Goal: Information Seeking & Learning: Learn about a topic

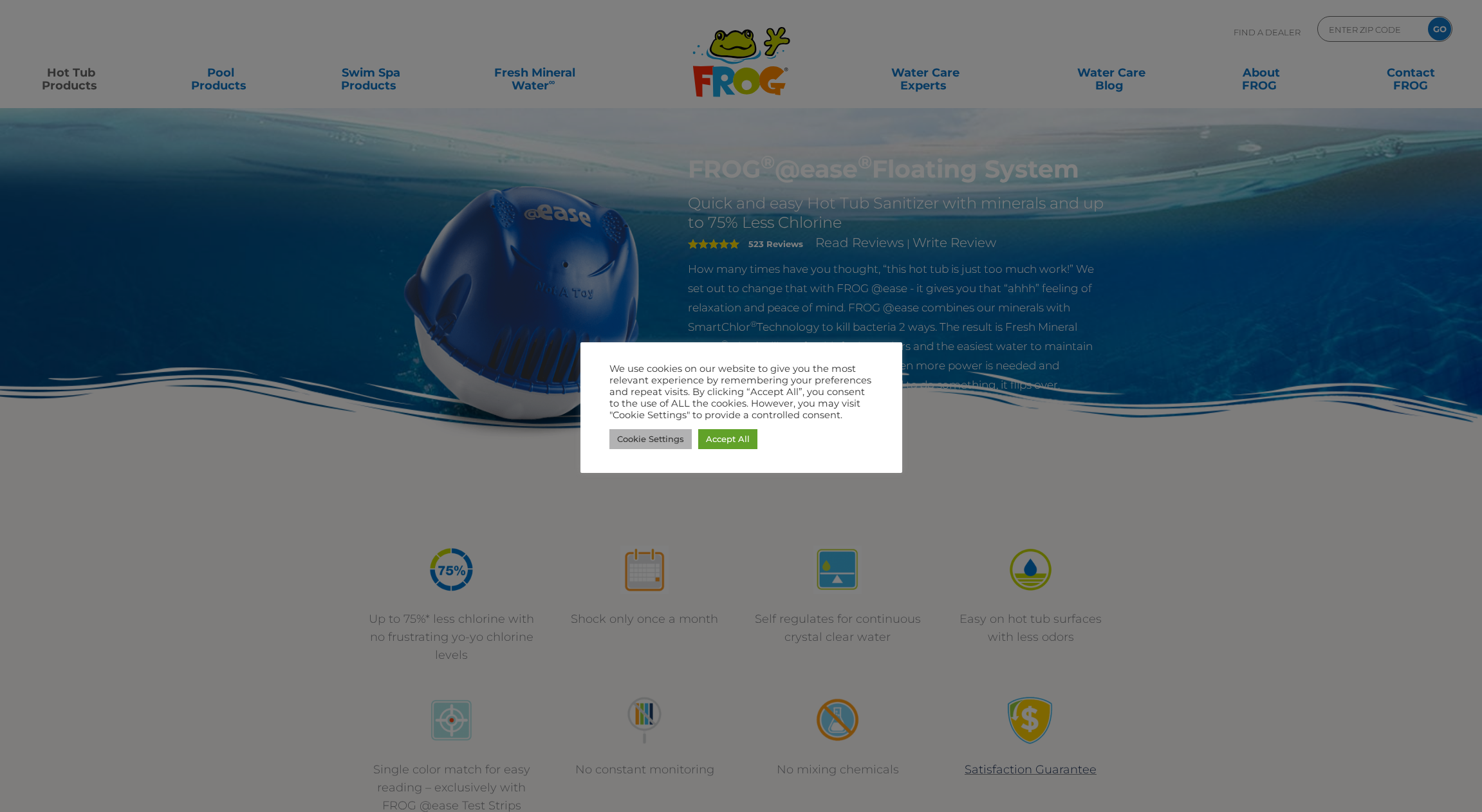
click at [662, 441] on link "Cookie Settings" at bounding box center [650, 439] width 82 height 20
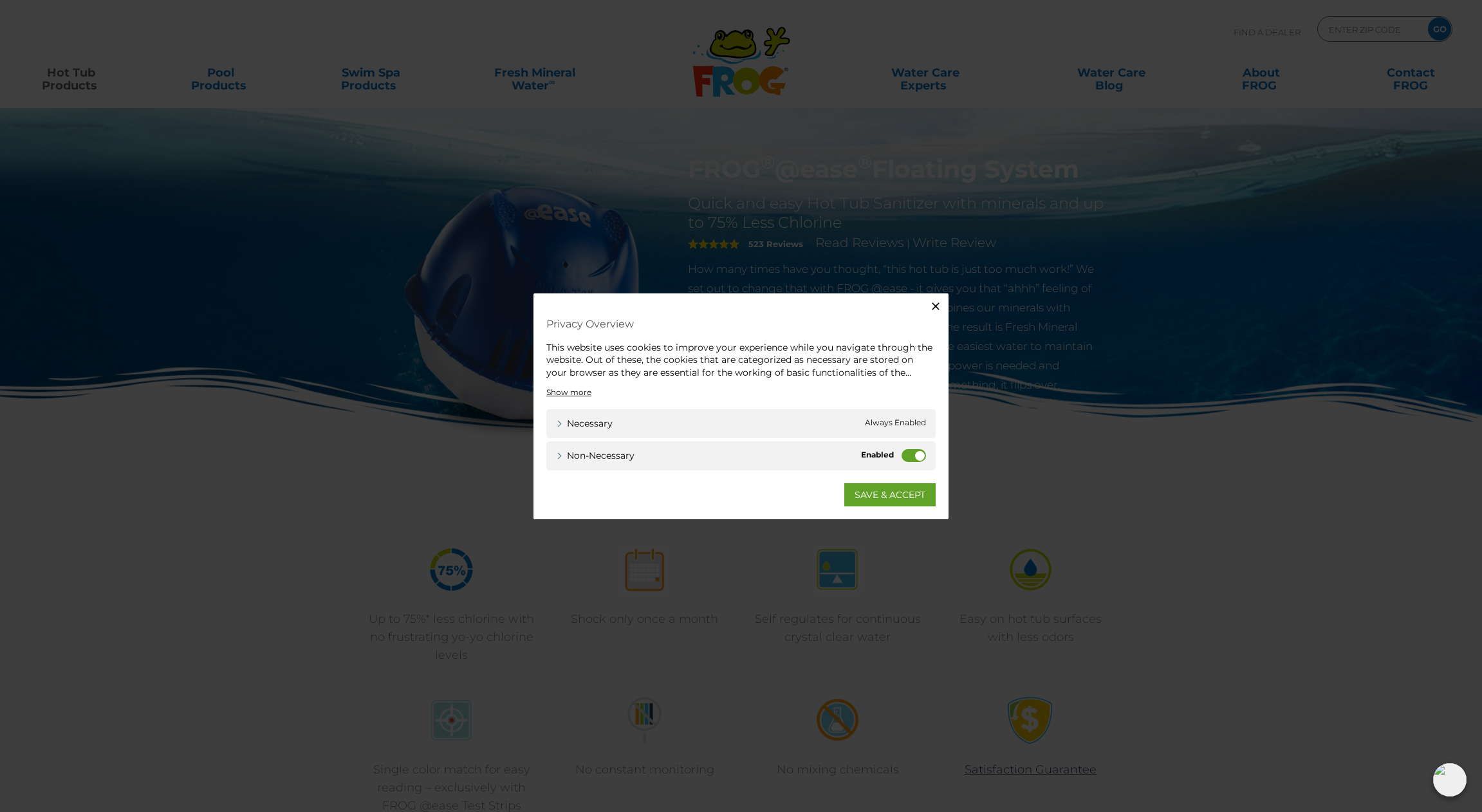
click at [919, 455] on label "Non-necessary" at bounding box center [913, 455] width 25 height 13
click at [0, 0] on input "Non-necessary" at bounding box center [0, 0] width 0 height 0
click at [905, 496] on link "SAVE & ACCEPT" at bounding box center [889, 494] width 91 height 23
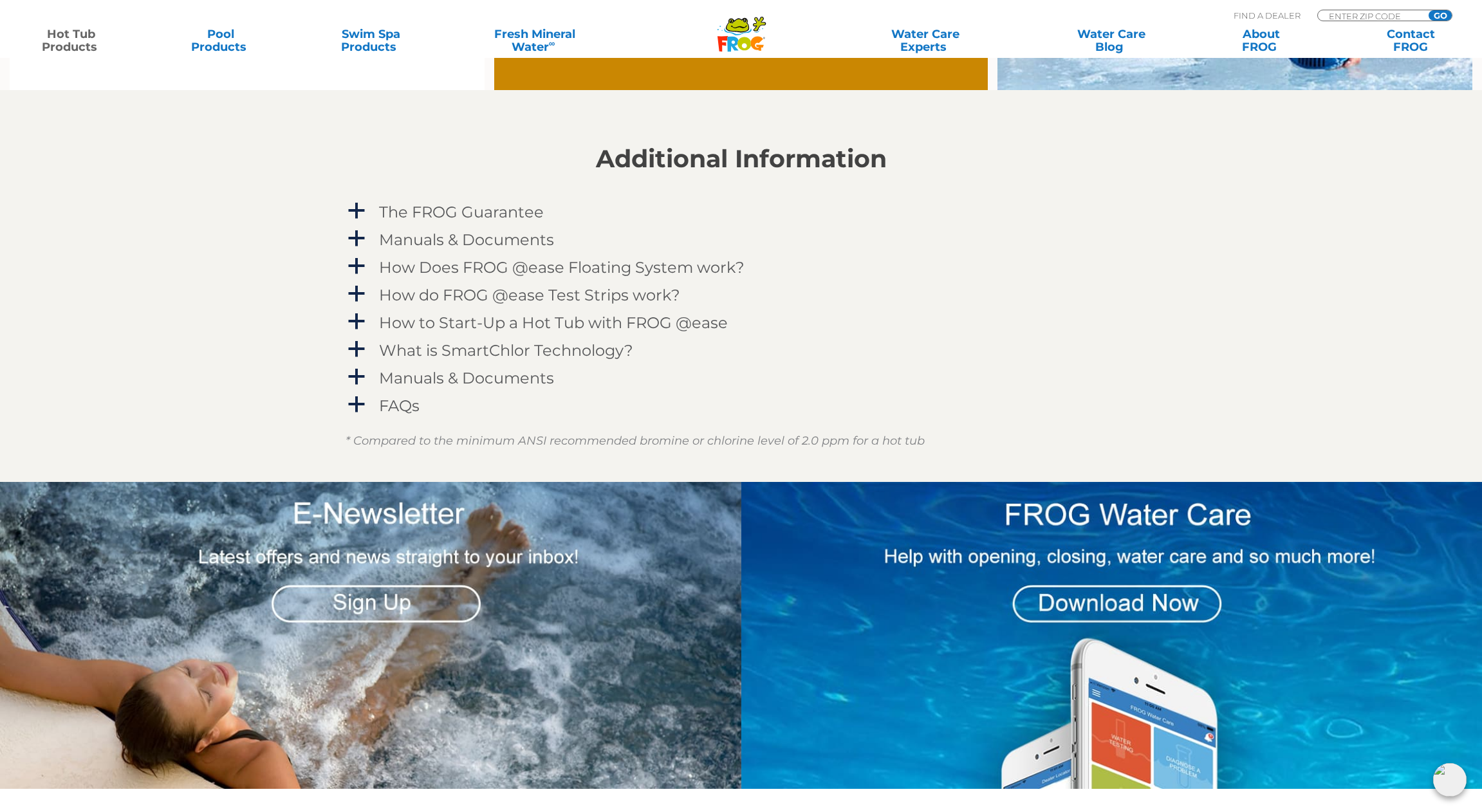
scroll to position [1359, 0]
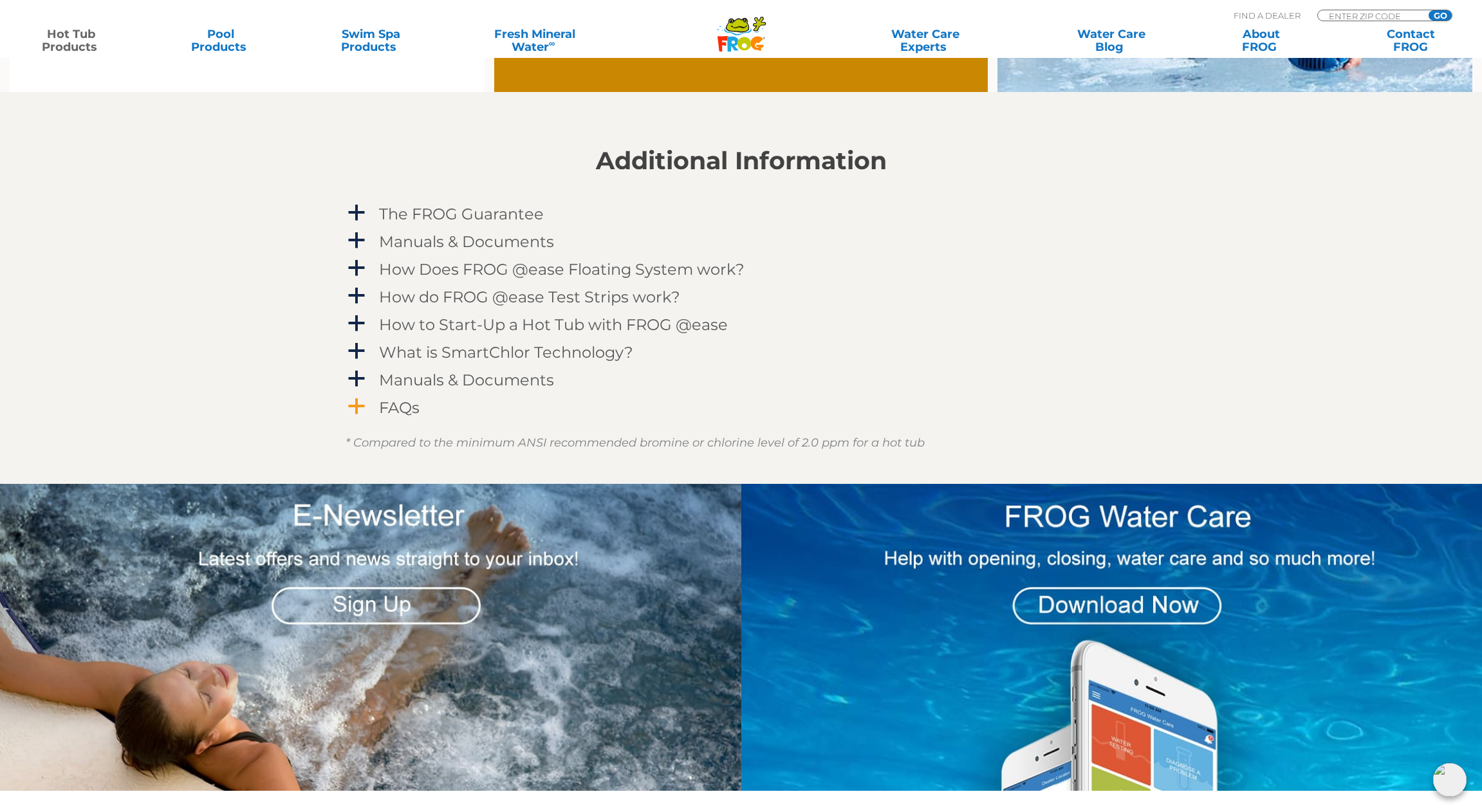
click at [392, 406] on h4 "FAQs" at bounding box center [399, 407] width 41 height 18
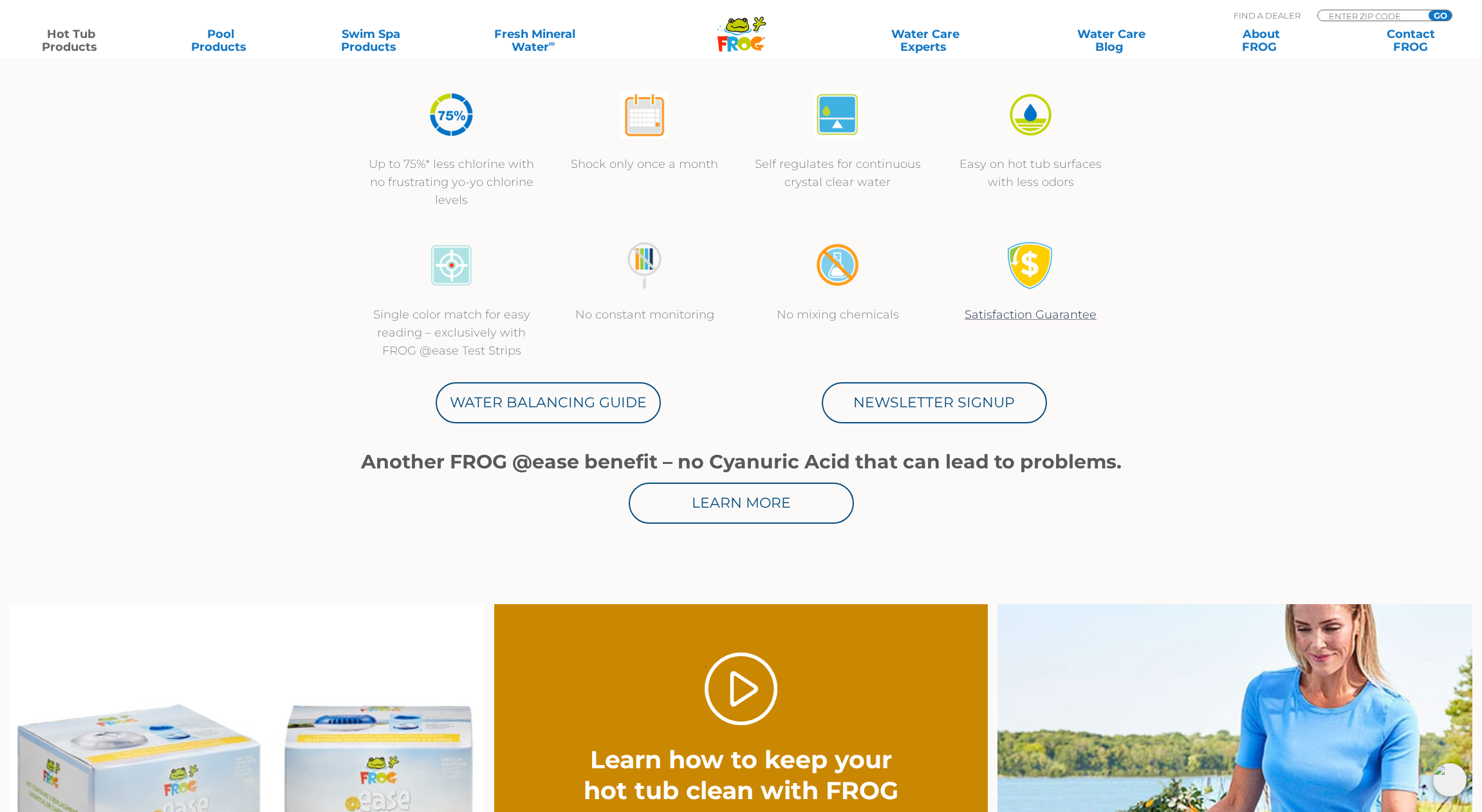
scroll to position [454, 0]
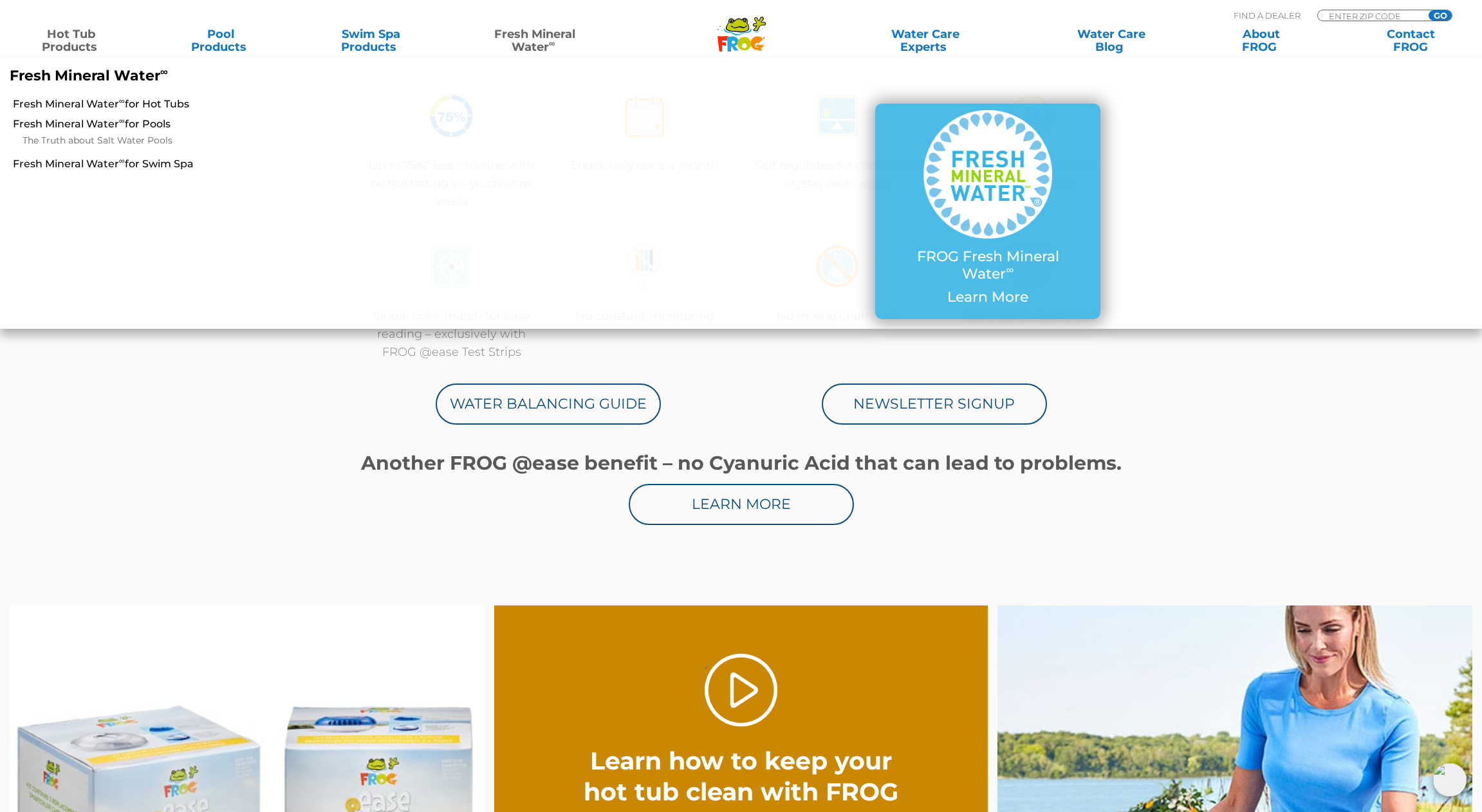
click at [557, 38] on link "Fresh Mineral Water ∞" at bounding box center [534, 41] width 145 height 26
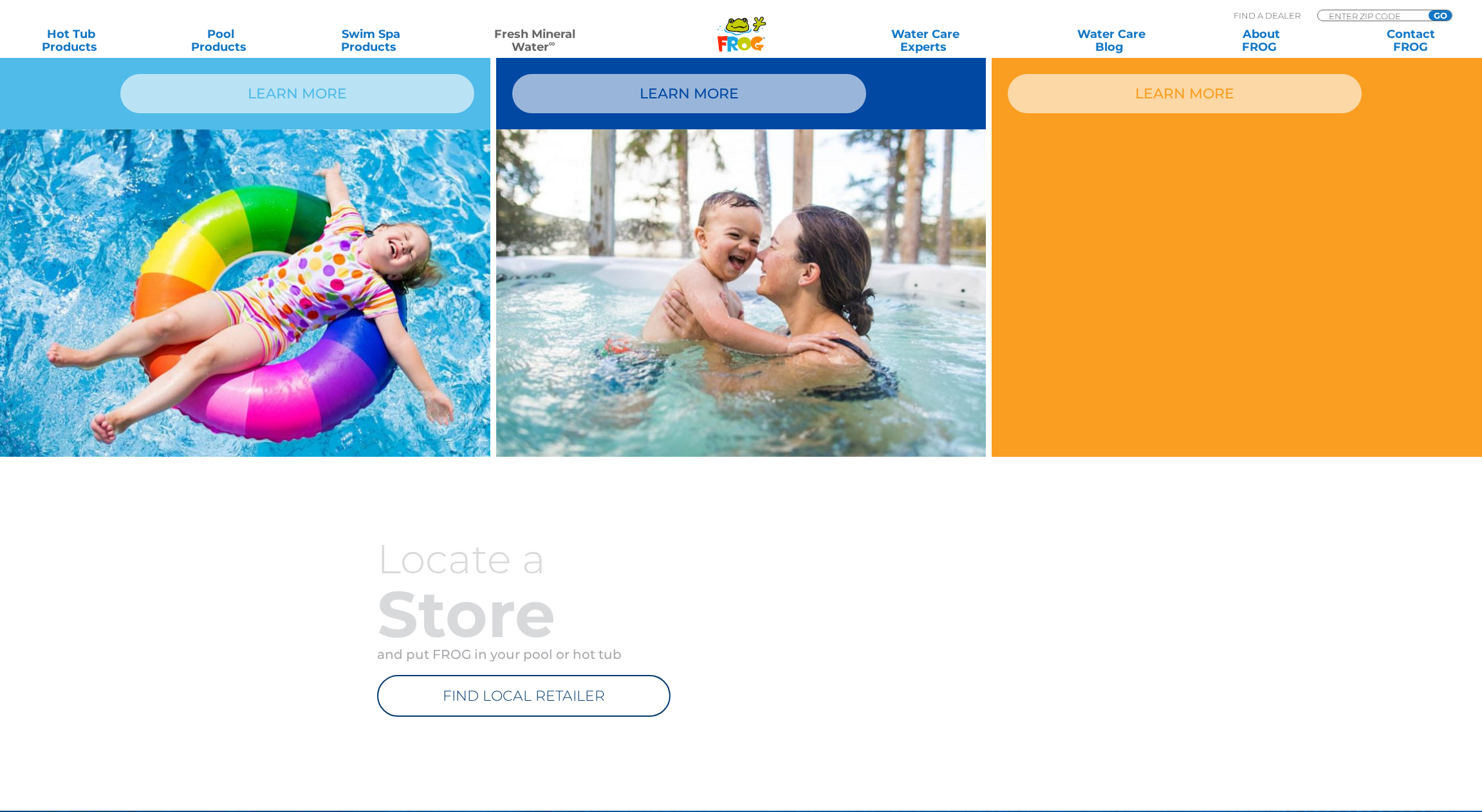
scroll to position [1199, 0]
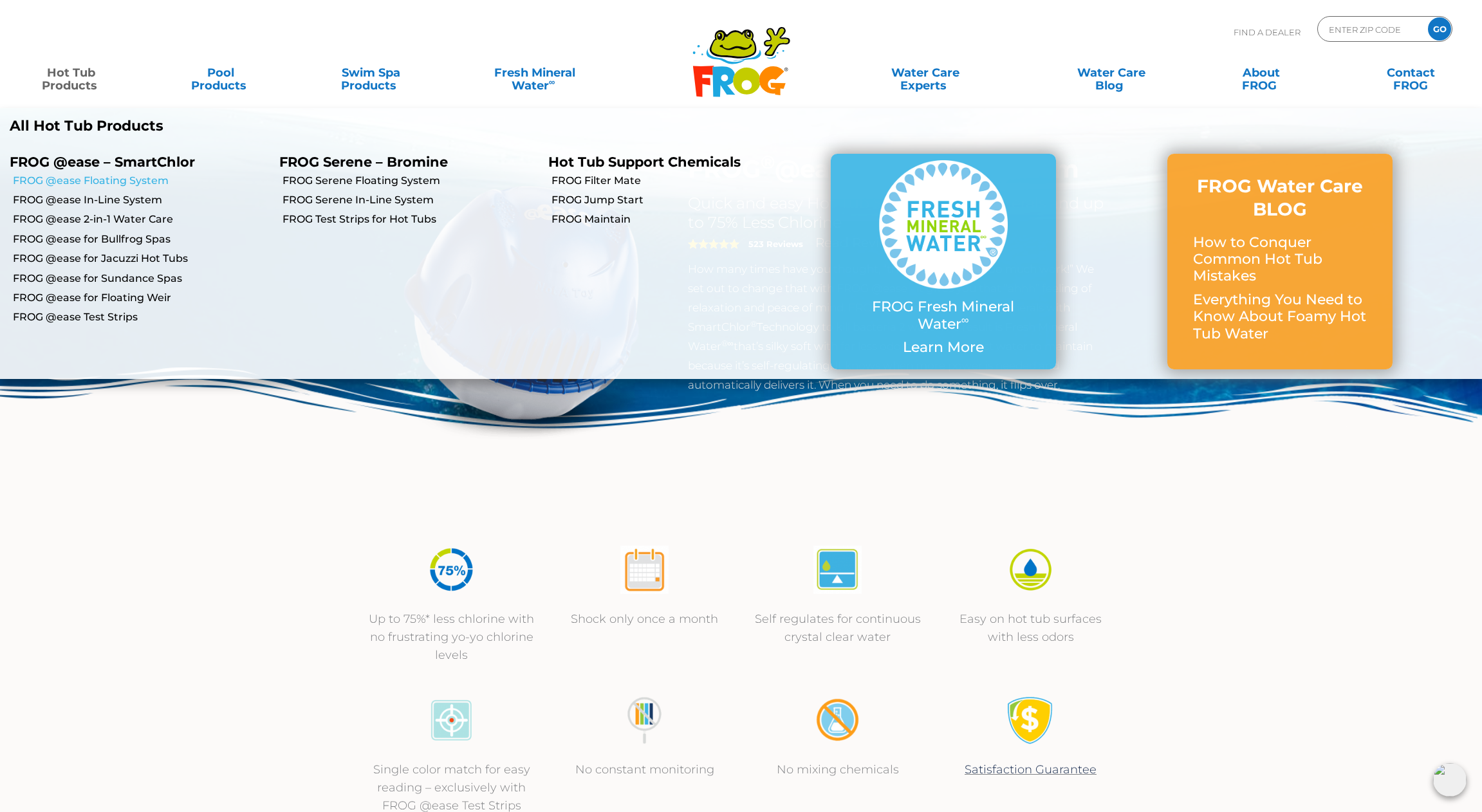
click at [90, 180] on link "FROG @ease Floating System" at bounding box center [141, 181] width 257 height 14
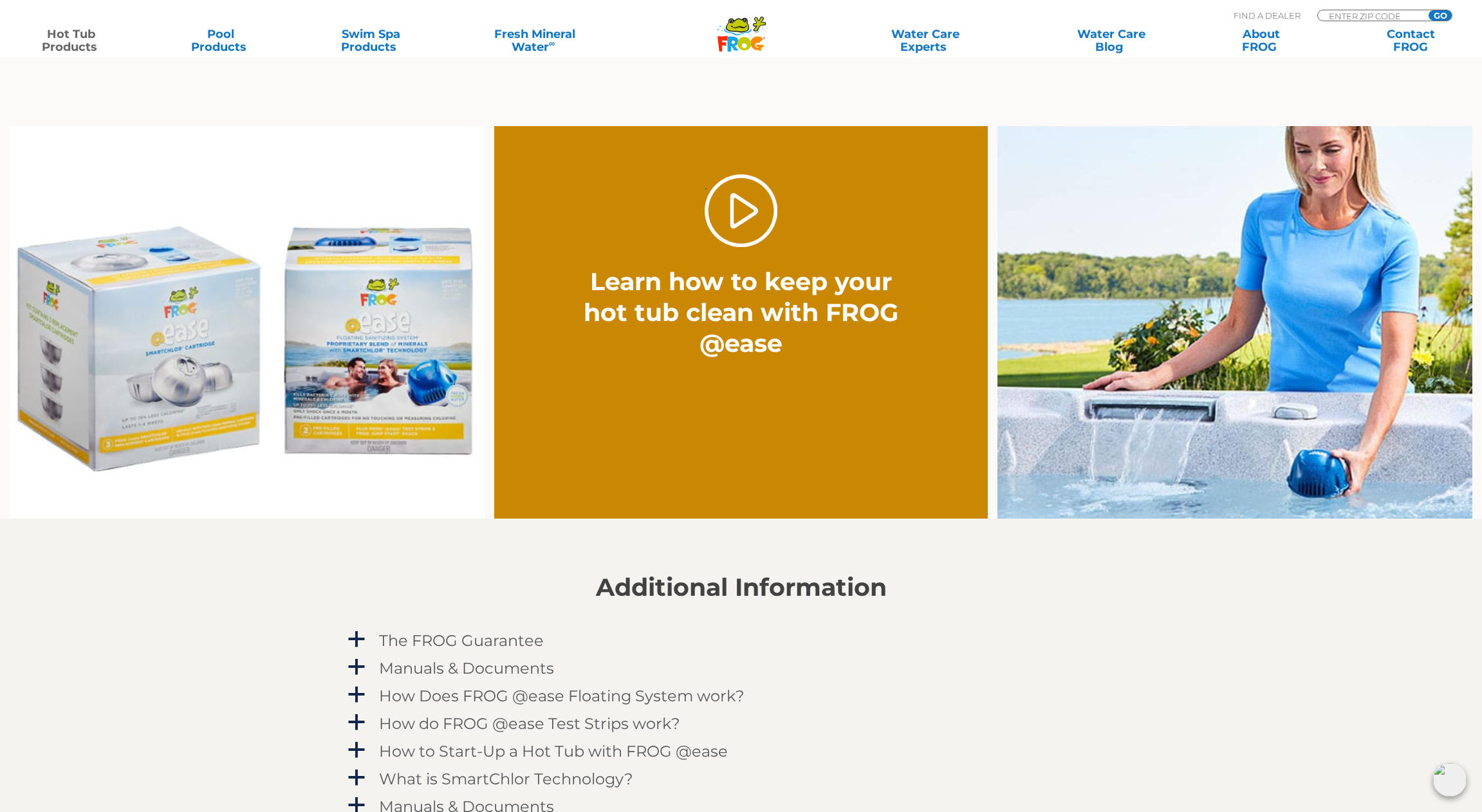
scroll to position [932, 0]
click at [735, 220] on link "." at bounding box center [740, 211] width 72 height 72
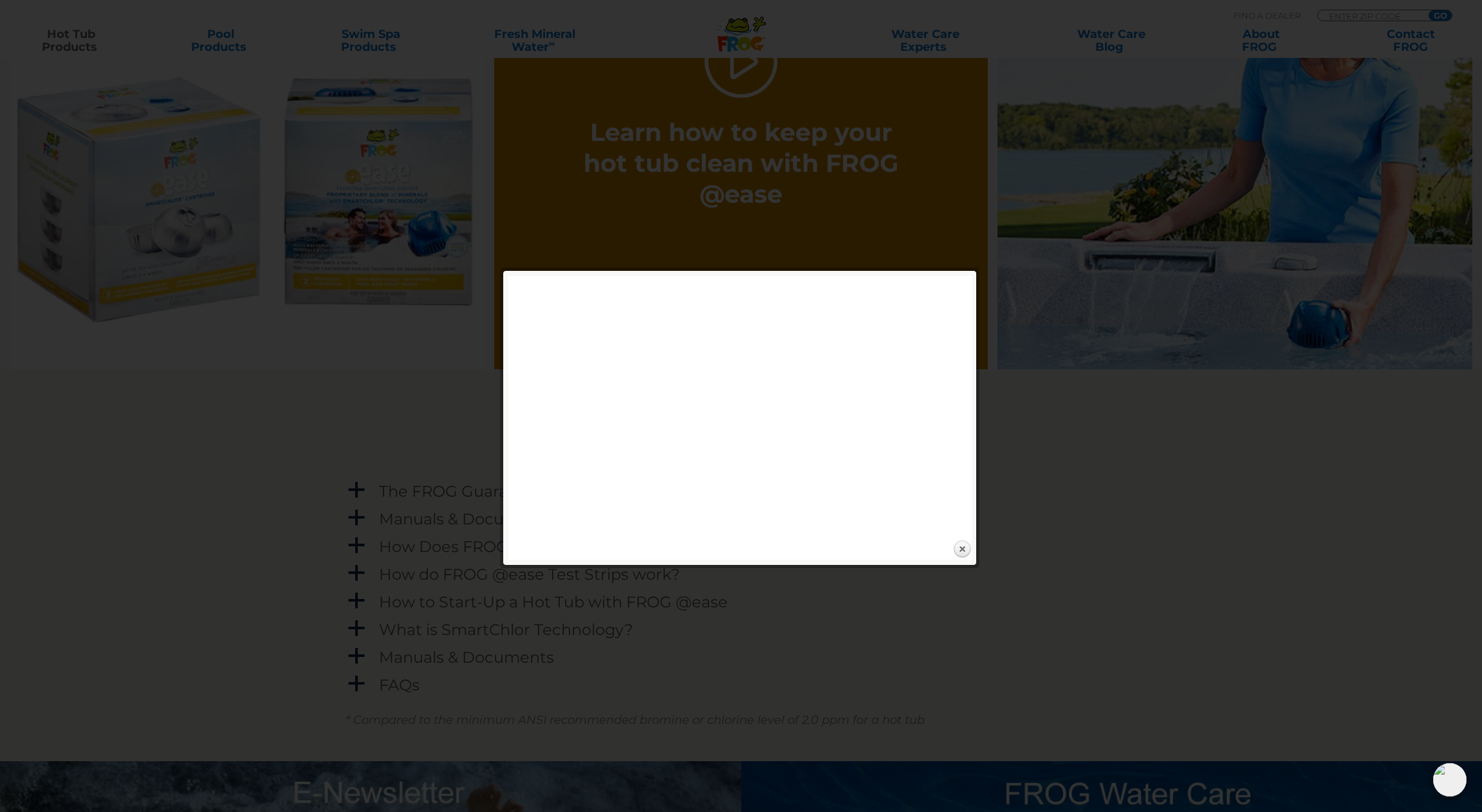
scroll to position [1082, 0]
click at [962, 549] on link "Close" at bounding box center [962, 550] width 20 height 20
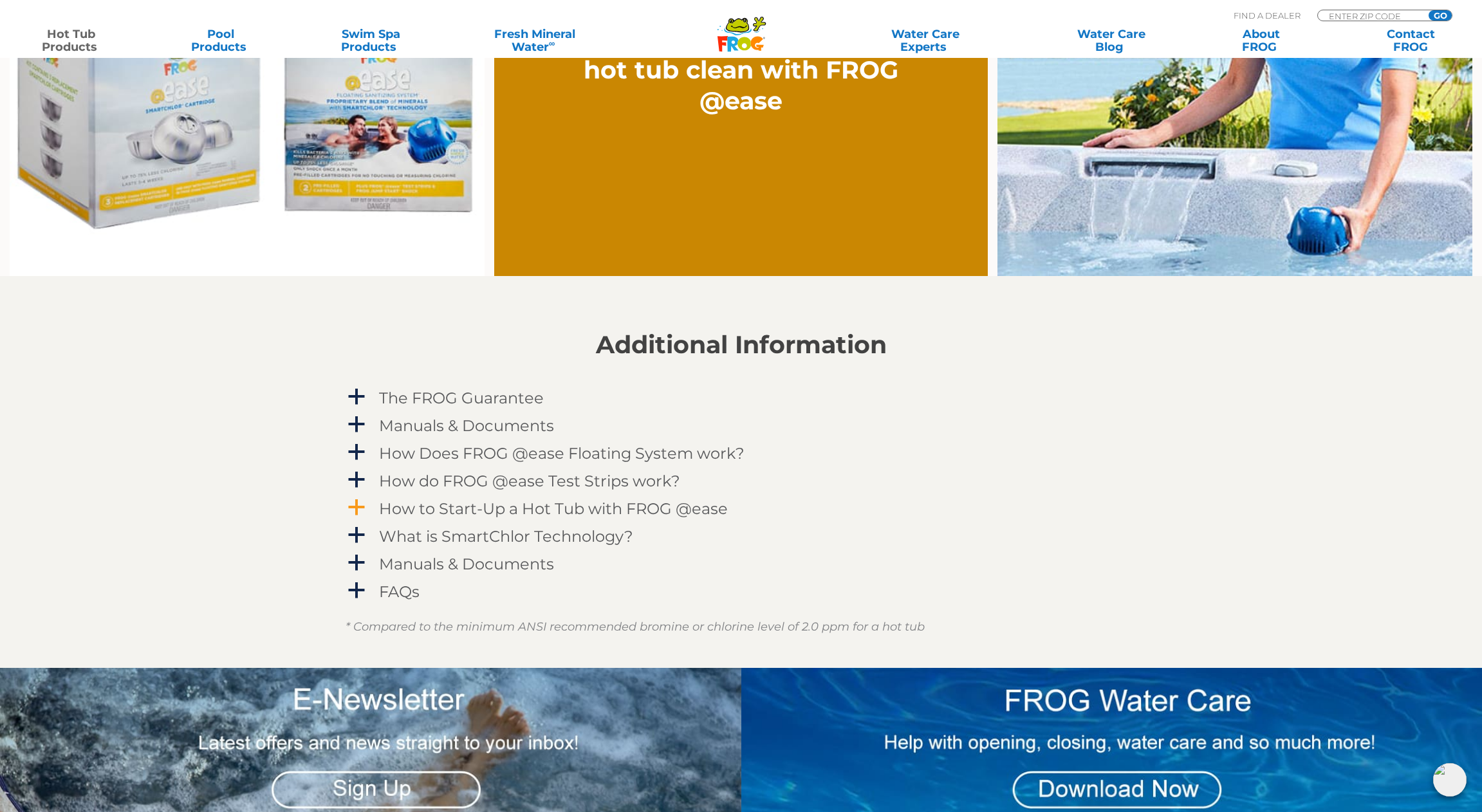
scroll to position [1175, 0]
click at [564, 500] on h4 "How to Start-Up a Hot Tub with FROG @ease" at bounding box center [553, 509] width 349 height 18
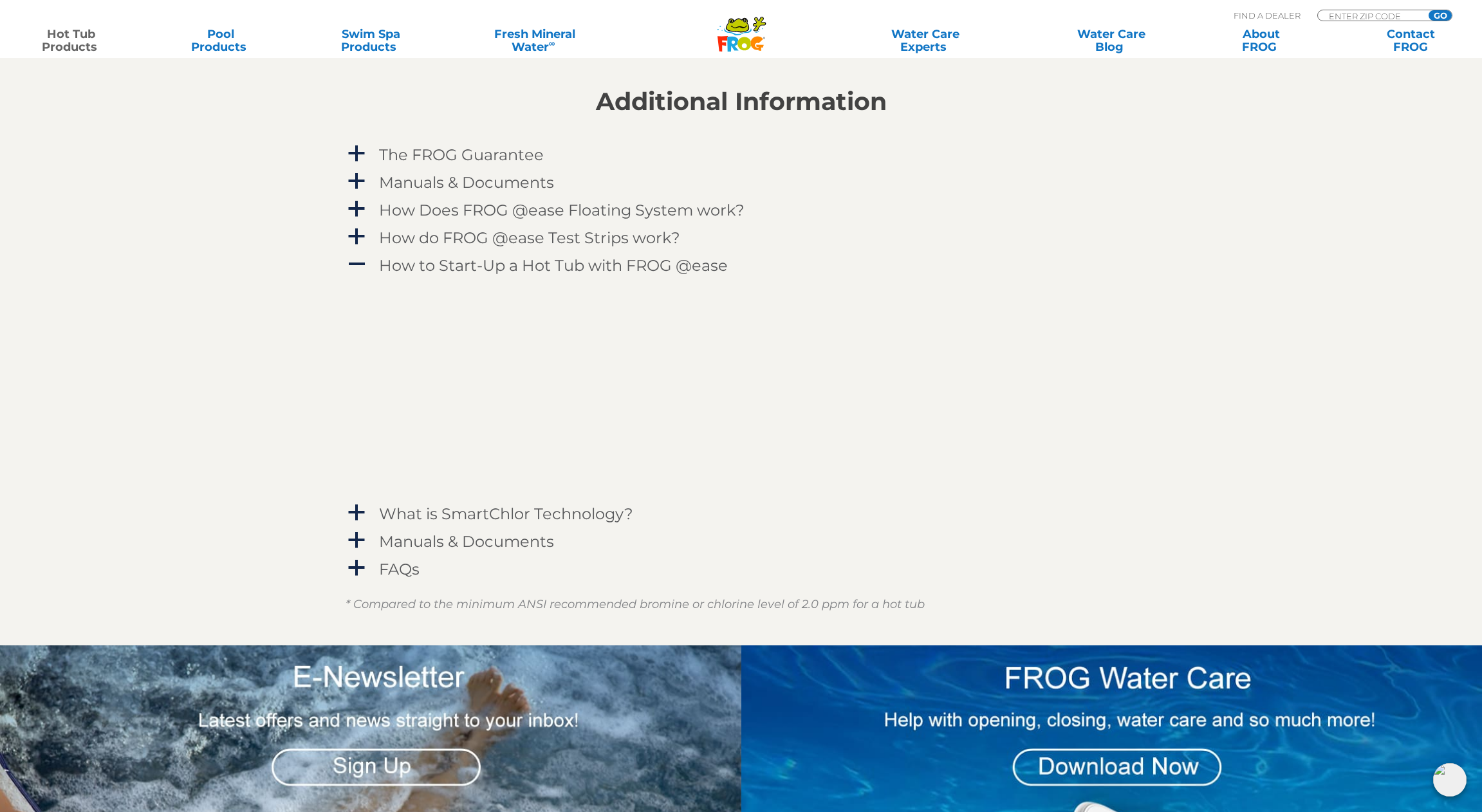
scroll to position [1419, 0]
click at [429, 209] on h4 "How Does FROG @ease Floating System work?" at bounding box center [561, 210] width 365 height 18
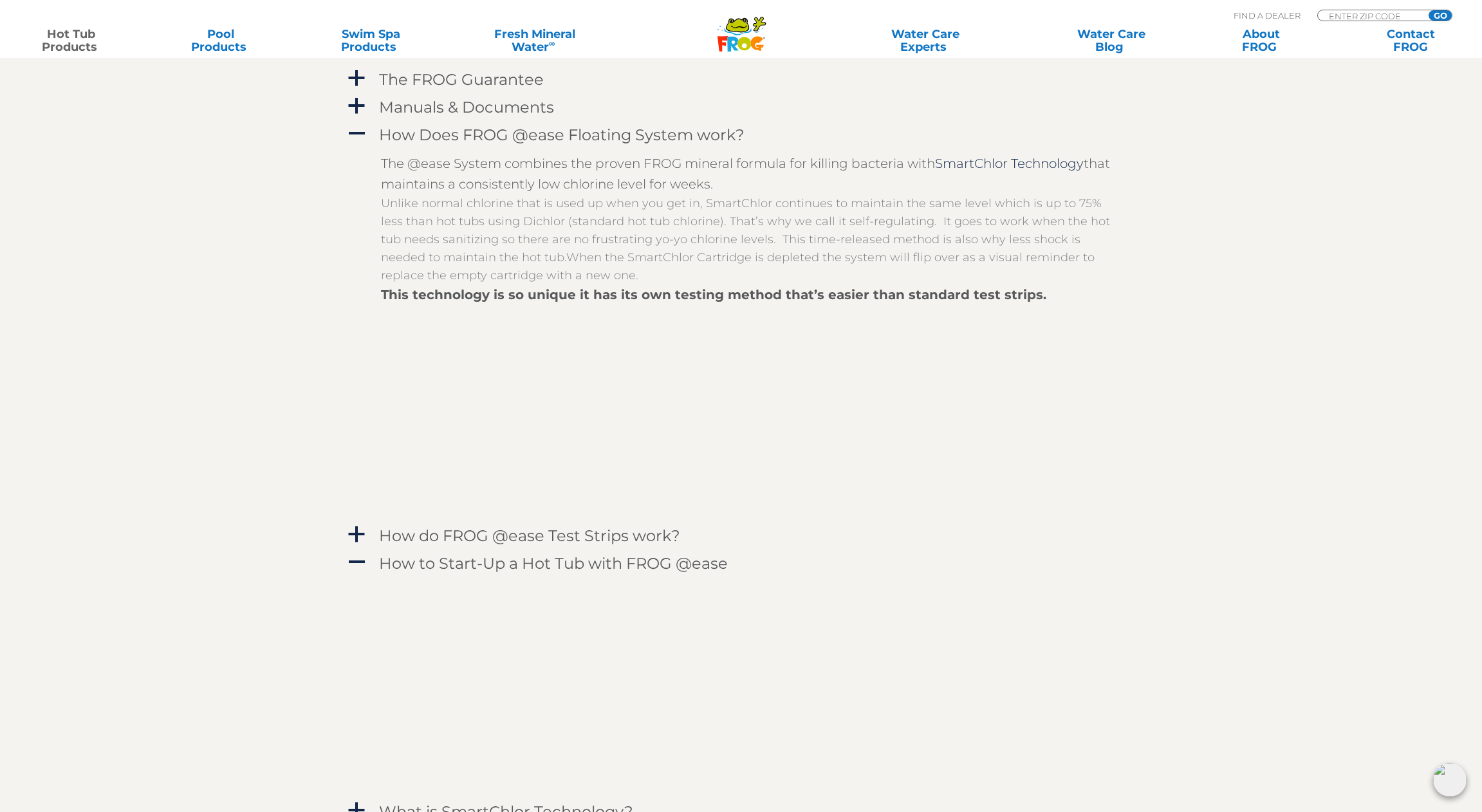
scroll to position [1492, 0]
